Goal: Information Seeking & Learning: Learn about a topic

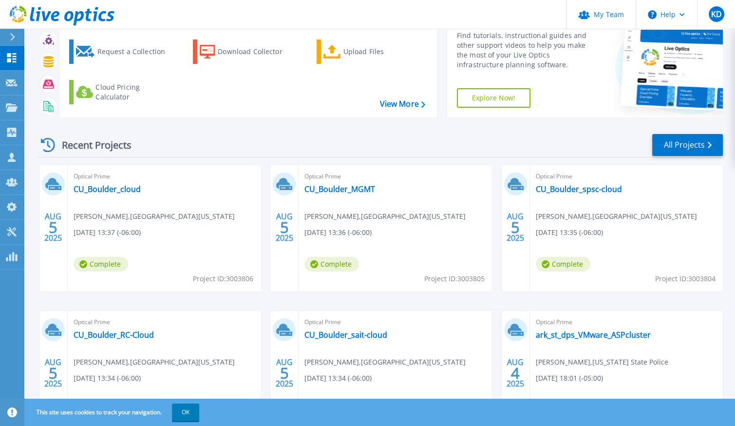
scroll to position [65, 0]
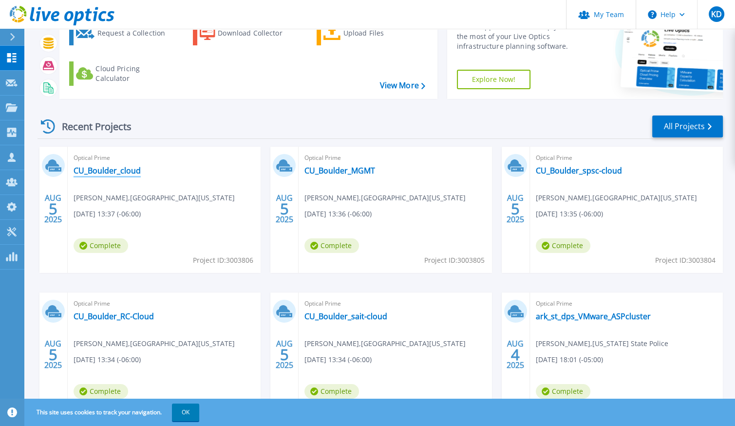
click at [126, 167] on link "CU_Boulder_cloud" at bounding box center [107, 171] width 67 height 10
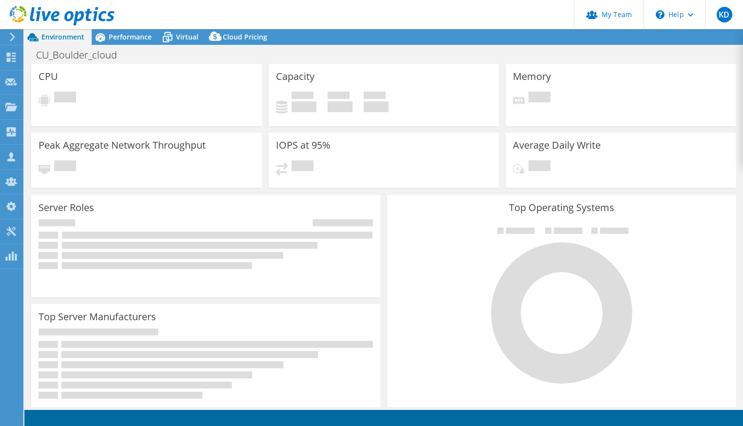
select select "USD"
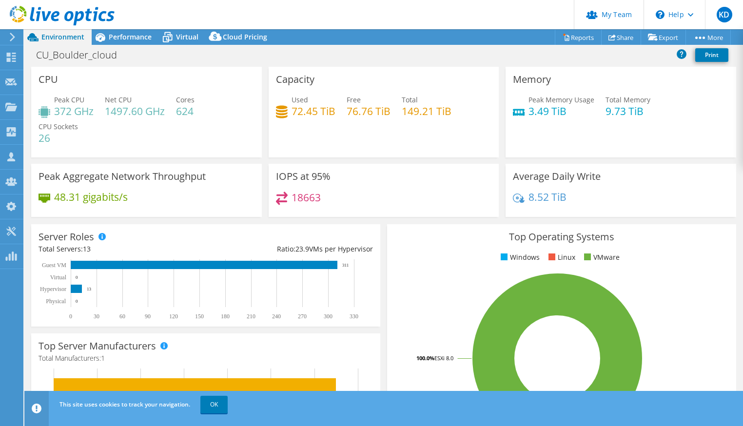
click at [382, 152] on div "Capacity Used 72.45 TiB Free 76.76 TiB Total 149.21 TiB" at bounding box center [383, 112] width 230 height 91
click at [53, 15] on use at bounding box center [62, 15] width 105 height 19
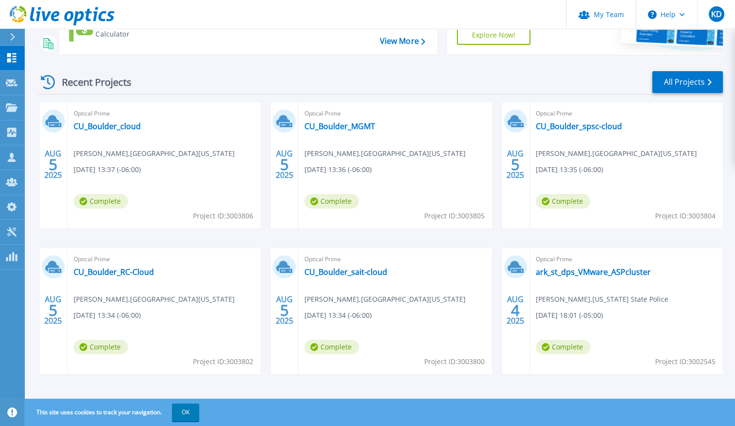
scroll to position [114, 0]
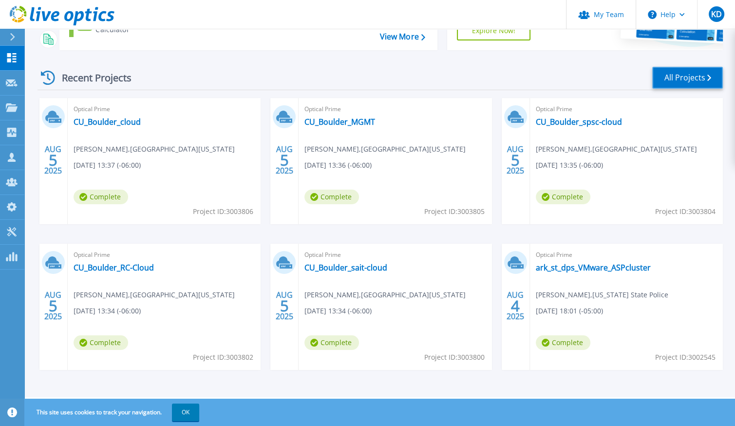
click at [686, 78] on link "All Projects" at bounding box center [687, 78] width 71 height 22
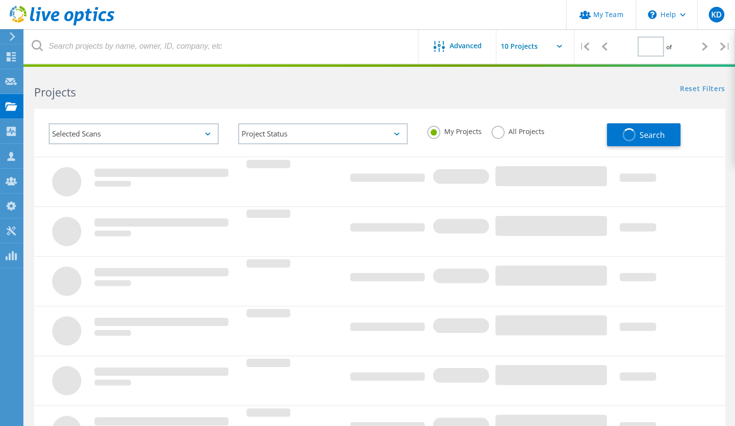
type input "1"
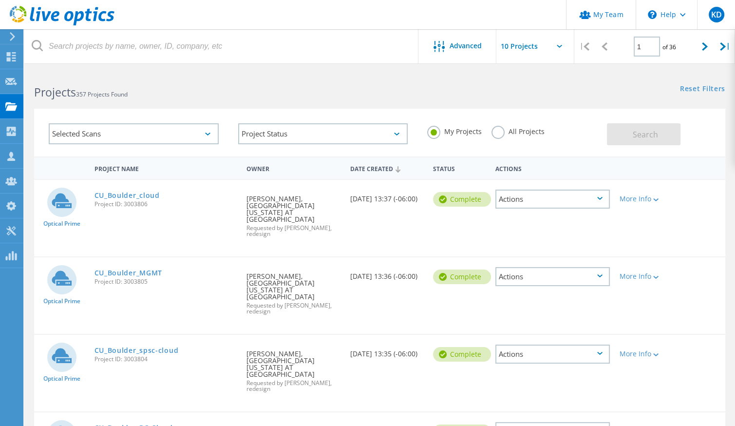
click at [525, 53] on input "text" at bounding box center [545, 46] width 97 height 34
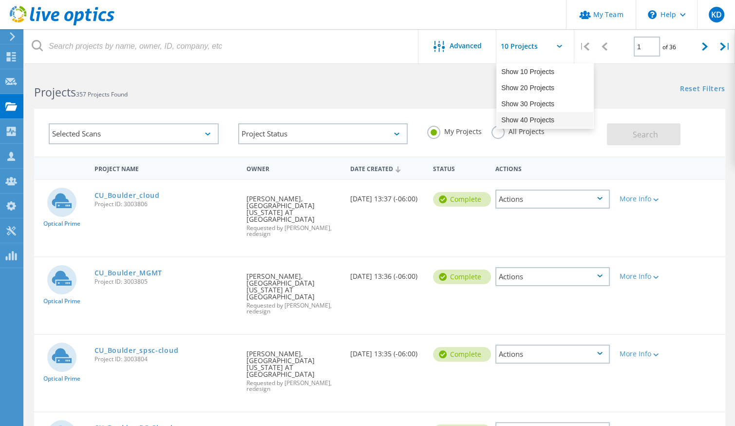
click at [528, 120] on div "Show 40 Projects" at bounding box center [545, 120] width 96 height 16
type input "Show 40 Projects"
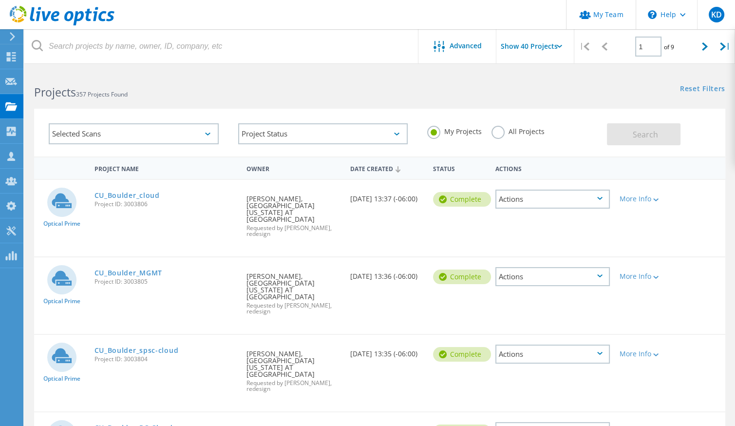
click at [512, 128] on label "All Projects" at bounding box center [518, 130] width 53 height 9
click at [0, 0] on input "All Projects" at bounding box center [0, 0] width 0 height 0
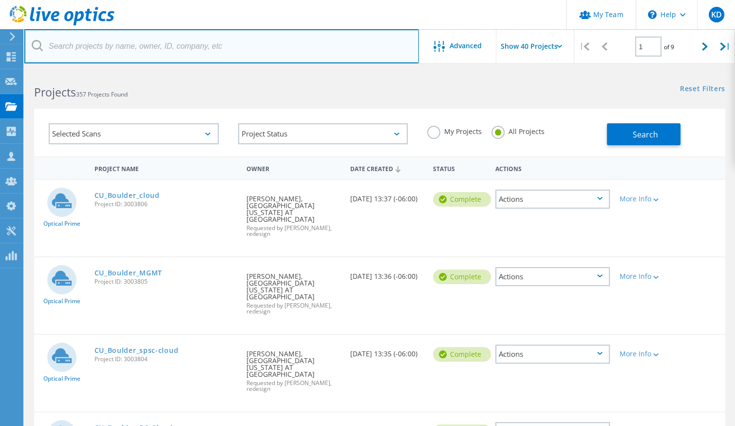
click at [228, 41] on input "text" at bounding box center [221, 46] width 395 height 34
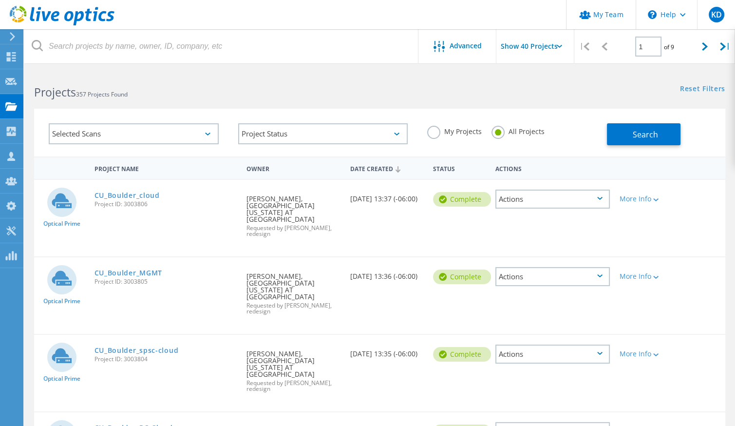
click at [458, 127] on label "My Projects" at bounding box center [454, 130] width 55 height 9
click at [0, 0] on input "My Projects" at bounding box center [0, 0] width 0 height 0
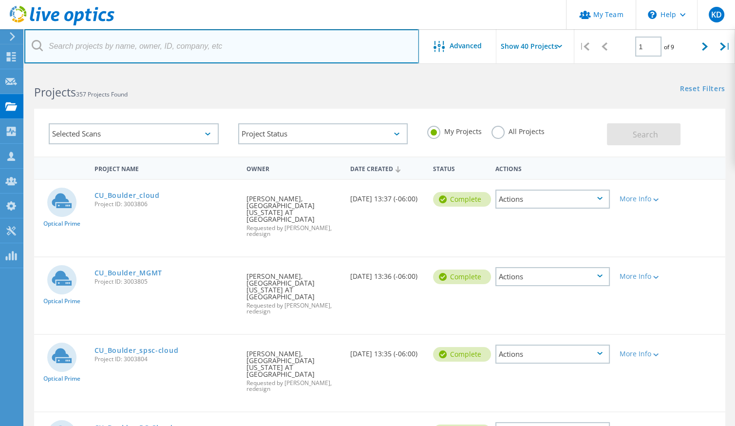
click at [198, 38] on input "text" at bounding box center [221, 46] width 395 height 34
type input "cu"
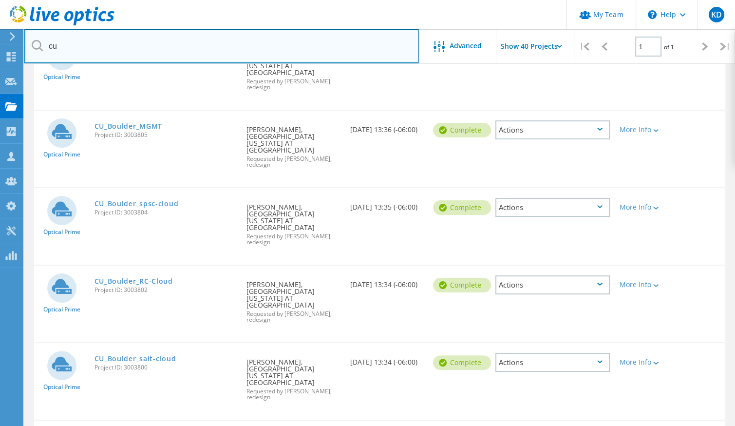
scroll to position [130, 0]
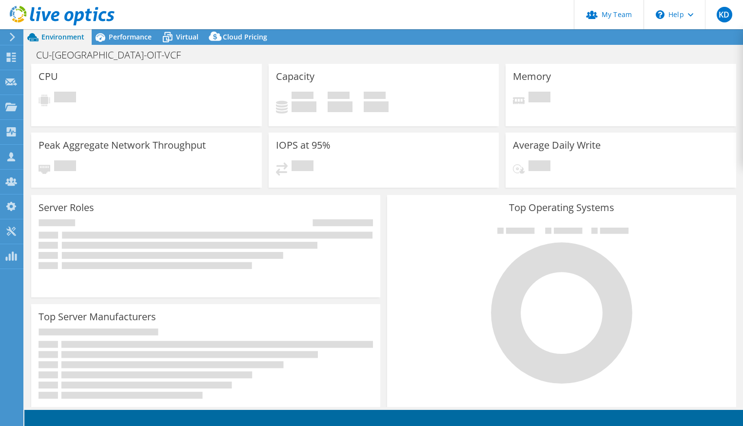
select select "USD"
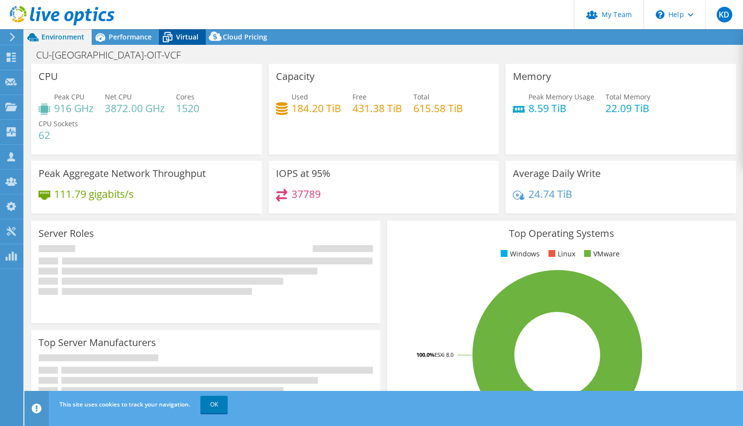
click at [177, 35] on span "Virtual" at bounding box center [187, 36] width 22 height 9
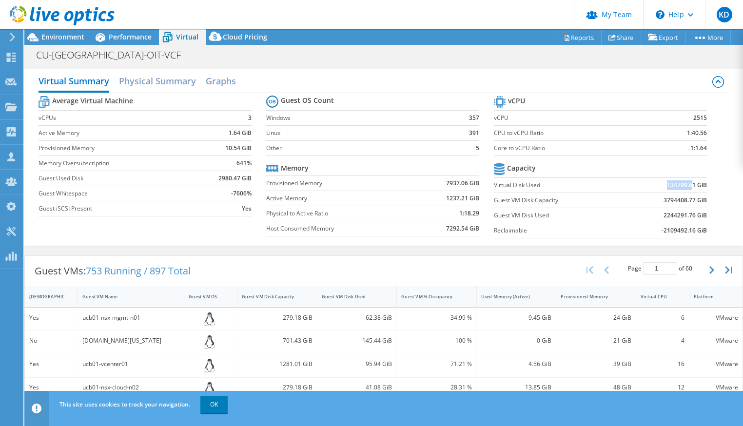
drag, startPoint x: 656, startPoint y: 187, endPoint x: 687, endPoint y: 184, distance: 31.4
click at [687, 184] on td "134799.61 GiB" at bounding box center [664, 184] width 84 height 15
drag, startPoint x: 654, startPoint y: 217, endPoint x: 674, endPoint y: 214, distance: 20.1
click at [674, 214] on td "2244291.76 GiB" at bounding box center [664, 215] width 84 height 15
click at [647, 217] on td "2244291.76 GiB" at bounding box center [664, 215] width 84 height 15
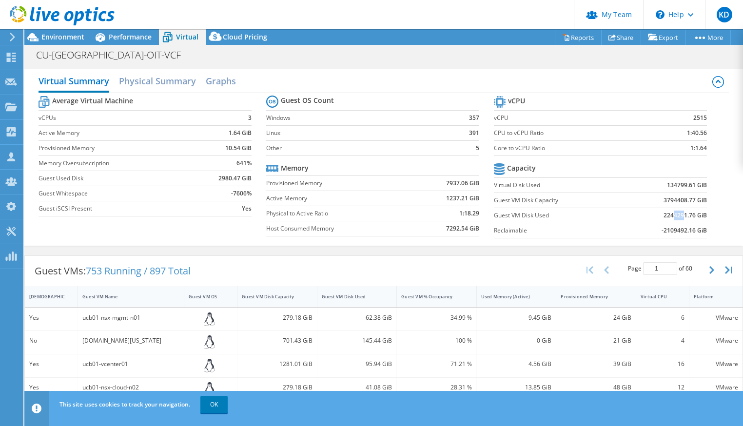
drag, startPoint x: 677, startPoint y: 215, endPoint x: 668, endPoint y: 215, distance: 9.3
click at [668, 215] on b "2244291.76 GiB" at bounding box center [684, 215] width 43 height 10
drag, startPoint x: 664, startPoint y: 217, endPoint x: 653, endPoint y: 217, distance: 11.2
click at [653, 217] on td "2244291.76 GiB" at bounding box center [664, 215] width 84 height 15
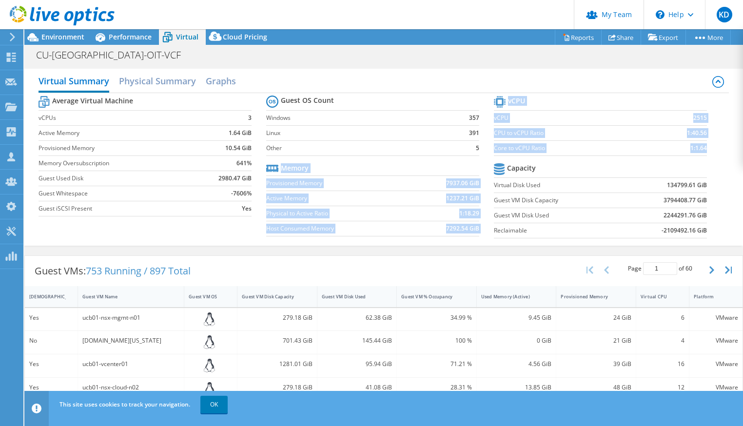
drag, startPoint x: 700, startPoint y: 212, endPoint x: 485, endPoint y: 187, distance: 216.4
click at [485, 187] on div "Average Virtual Machine vCPUs 3 Active Memory 1.64 GiB Provisioned Memory 10.54…" at bounding box center [382, 168] width 689 height 150
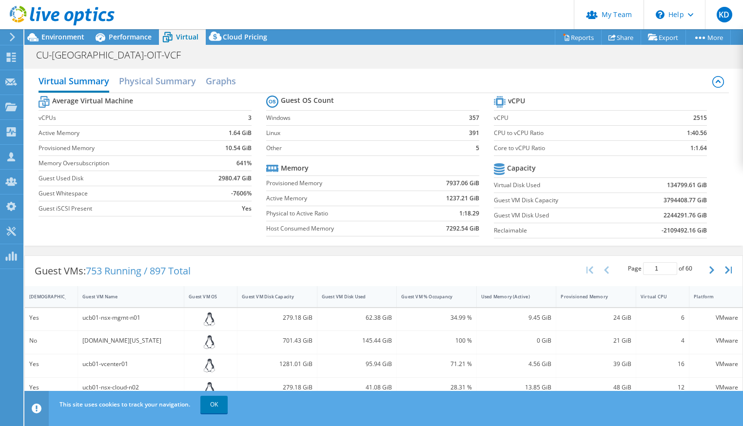
click at [487, 185] on section "Guest OS Count Windows 357 Linux 391 Other 5 Memory Provisioned Memory 7937.06 …" at bounding box center [380, 167] width 228 height 148
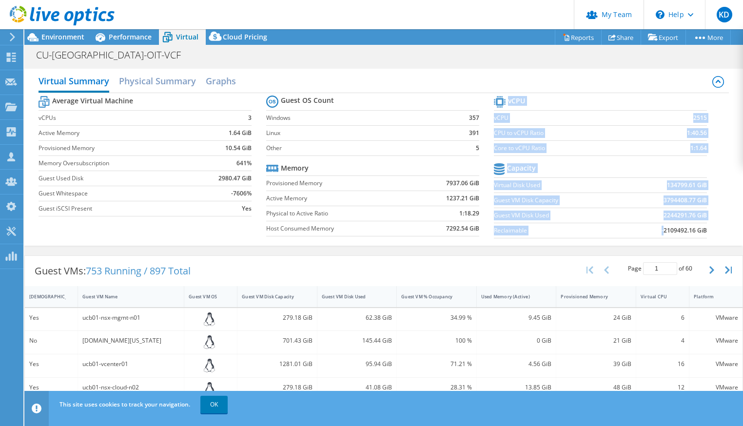
drag, startPoint x: 486, startPoint y: 185, endPoint x: 698, endPoint y: 226, distance: 215.4
click at [696, 225] on div "Average Virtual Machine vCPUs 3 Active Memory 1.64 GiB Provisioned Memory 10.54…" at bounding box center [382, 168] width 689 height 150
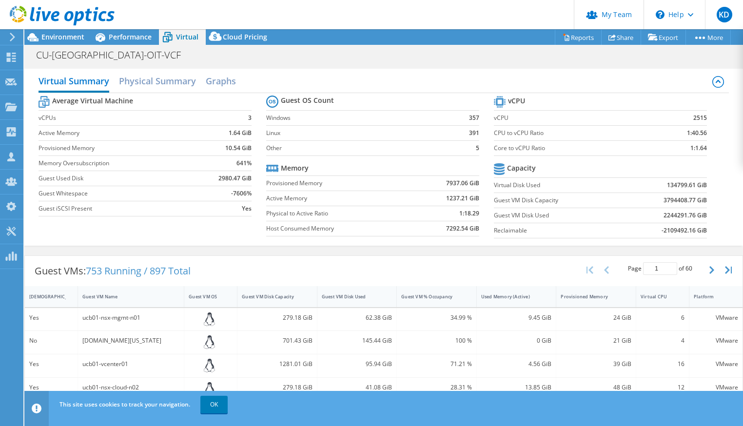
click at [707, 231] on section "vCPU vCPU 2515 CPU to vCPU Ratio 1:40.56 Core to vCPU Ratio 1:1.64 Capacity Vir…" at bounding box center [608, 169] width 228 height 150
drag, startPoint x: 680, startPoint y: 230, endPoint x: 490, endPoint y: 184, distance: 195.1
click at [494, 184] on section "vCPU vCPU 2515 CPU to vCPU Ratio 1:40.56 Core to vCPU Ratio 1:1.64 Capacity Vir…" at bounding box center [608, 169] width 228 height 150
copy tbody "Capacity"
drag, startPoint x: 222, startPoint y: 205, endPoint x: 254, endPoint y: 208, distance: 31.8
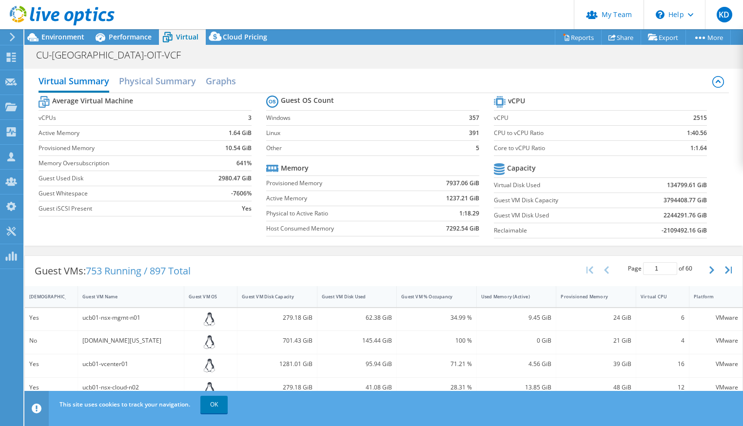
click at [222, 205] on td "Yes" at bounding box center [224, 208] width 56 height 15
drag, startPoint x: 709, startPoint y: 230, endPoint x: 490, endPoint y: 182, distance: 224.8
click at [494, 182] on section "vCPU vCPU 2515 CPU to vCPU Ratio 1:40.56 Core to vCPU Ratio 1:1.64 Capacity Vir…" at bounding box center [608, 169] width 228 height 150
copy tbody "Capacity"
click at [657, 186] on td "134799.61 GiB" at bounding box center [664, 184] width 84 height 15
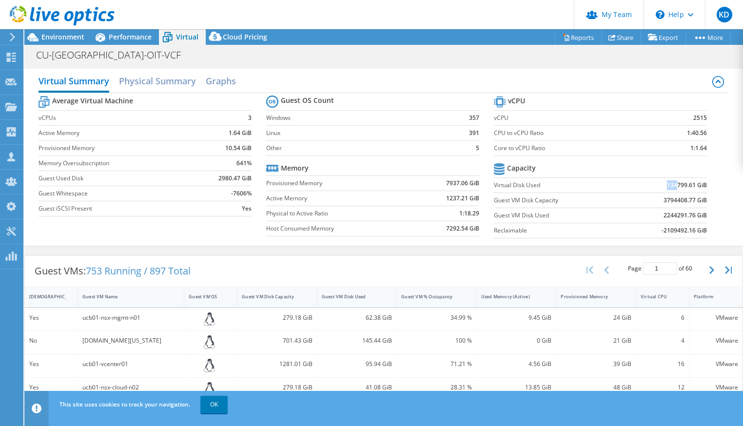
drag, startPoint x: 661, startPoint y: 185, endPoint x: 670, endPoint y: 185, distance: 9.3
click at [670, 185] on b "134799.61 GiB" at bounding box center [687, 185] width 40 height 10
click at [675, 185] on b "134799.61 GiB" at bounding box center [687, 185] width 40 height 10
click at [675, 195] on b "3794408.77 GiB" at bounding box center [684, 200] width 43 height 10
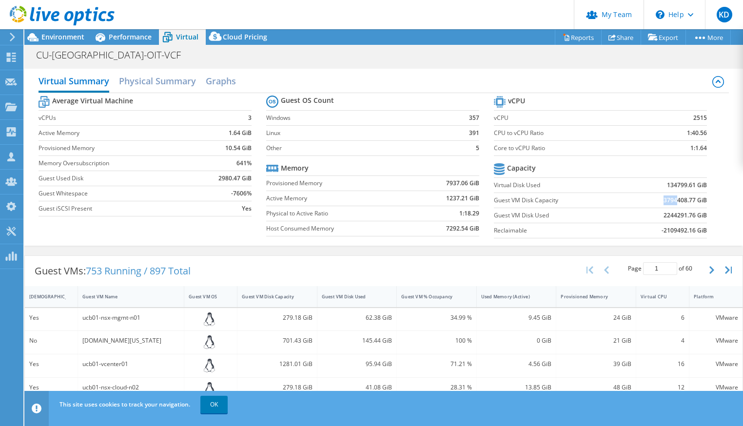
drag, startPoint x: 656, startPoint y: 198, endPoint x: 669, endPoint y: 198, distance: 12.7
click at [669, 198] on b "3794408.77 GiB" at bounding box center [684, 200] width 43 height 10
drag, startPoint x: 651, startPoint y: 216, endPoint x: 670, endPoint y: 218, distance: 20.1
click at [670, 218] on td "2244291.76 GiB" at bounding box center [664, 215] width 84 height 15
drag, startPoint x: 682, startPoint y: 215, endPoint x: 653, endPoint y: 217, distance: 29.3
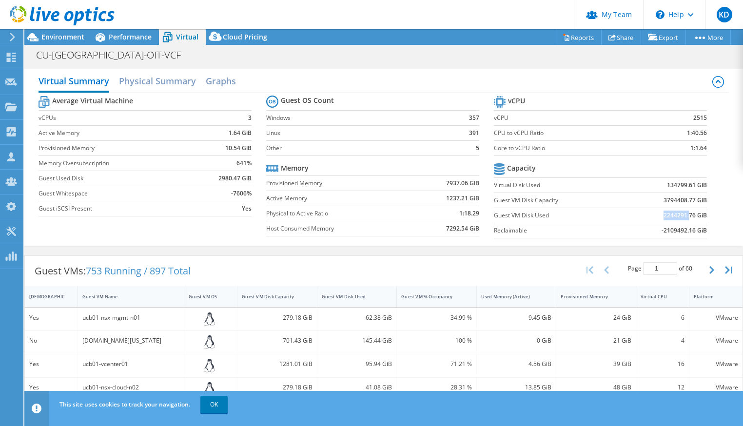
click at [653, 217] on td "2244291.76 GiB" at bounding box center [664, 215] width 84 height 15
click at [611, 218] on label "Guest VM Disk Used" at bounding box center [558, 215] width 129 height 10
drag, startPoint x: 409, startPoint y: 57, endPoint x: 333, endPoint y: 60, distance: 76.1
click at [404, 57] on div "CU-[GEOGRAPHIC_DATA]-OIT-VCF Print" at bounding box center [383, 55] width 718 height 18
click at [140, 37] on span "Performance" at bounding box center [130, 36] width 43 height 9
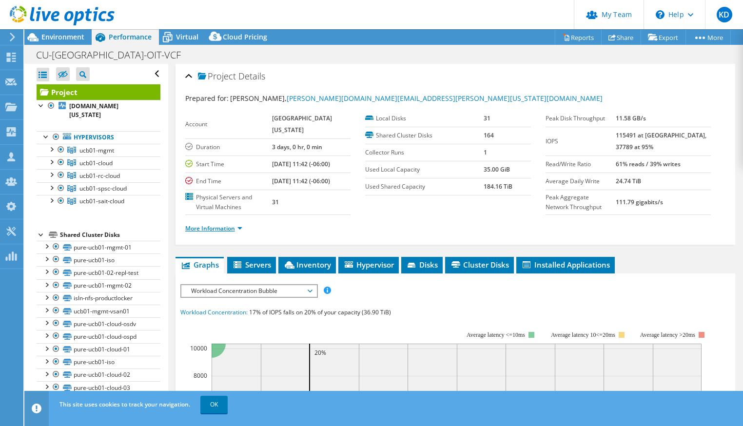
click at [210, 228] on link "More Information" at bounding box center [213, 228] width 57 height 8
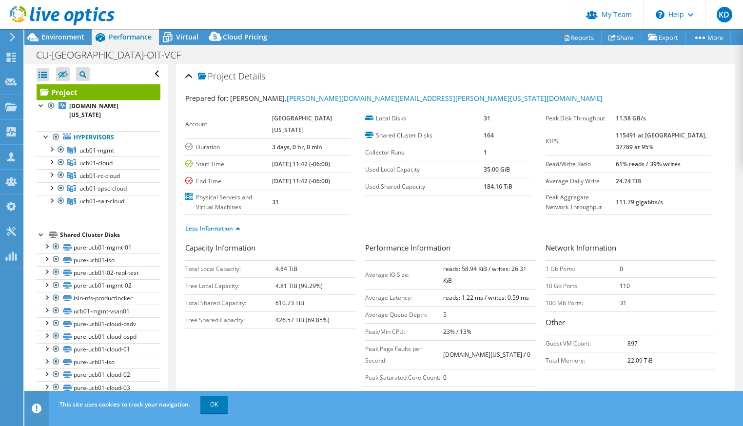
drag, startPoint x: 628, startPoint y: 136, endPoint x: 686, endPoint y: 157, distance: 62.1
click at [648, 136] on tr "IOPS 115491 at [GEOGRAPHIC_DATA], 37789 at 95%" at bounding box center [627, 141] width 165 height 29
click at [414, 50] on div "CU-[GEOGRAPHIC_DATA]-OIT-VCF Print" at bounding box center [383, 55] width 718 height 18
click at [415, 183] on label "Used Shared Capacity" at bounding box center [424, 187] width 118 height 10
click at [425, 239] on div "Less Information" at bounding box center [455, 228] width 540 height 27
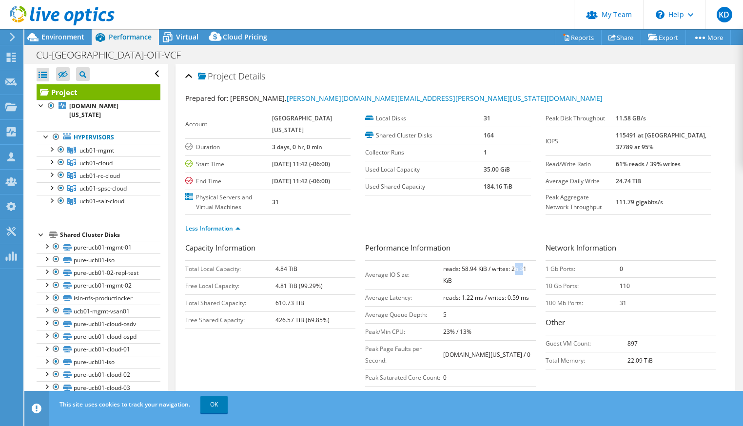
drag, startPoint x: 508, startPoint y: 263, endPoint x: 523, endPoint y: 266, distance: 14.9
click at [522, 266] on td "reads: 58.94 KiB / writes: 26.31 KiB" at bounding box center [489, 274] width 92 height 29
click at [473, 235] on div "Less Information" at bounding box center [455, 228] width 540 height 27
